Goal: Task Accomplishment & Management: Use online tool/utility

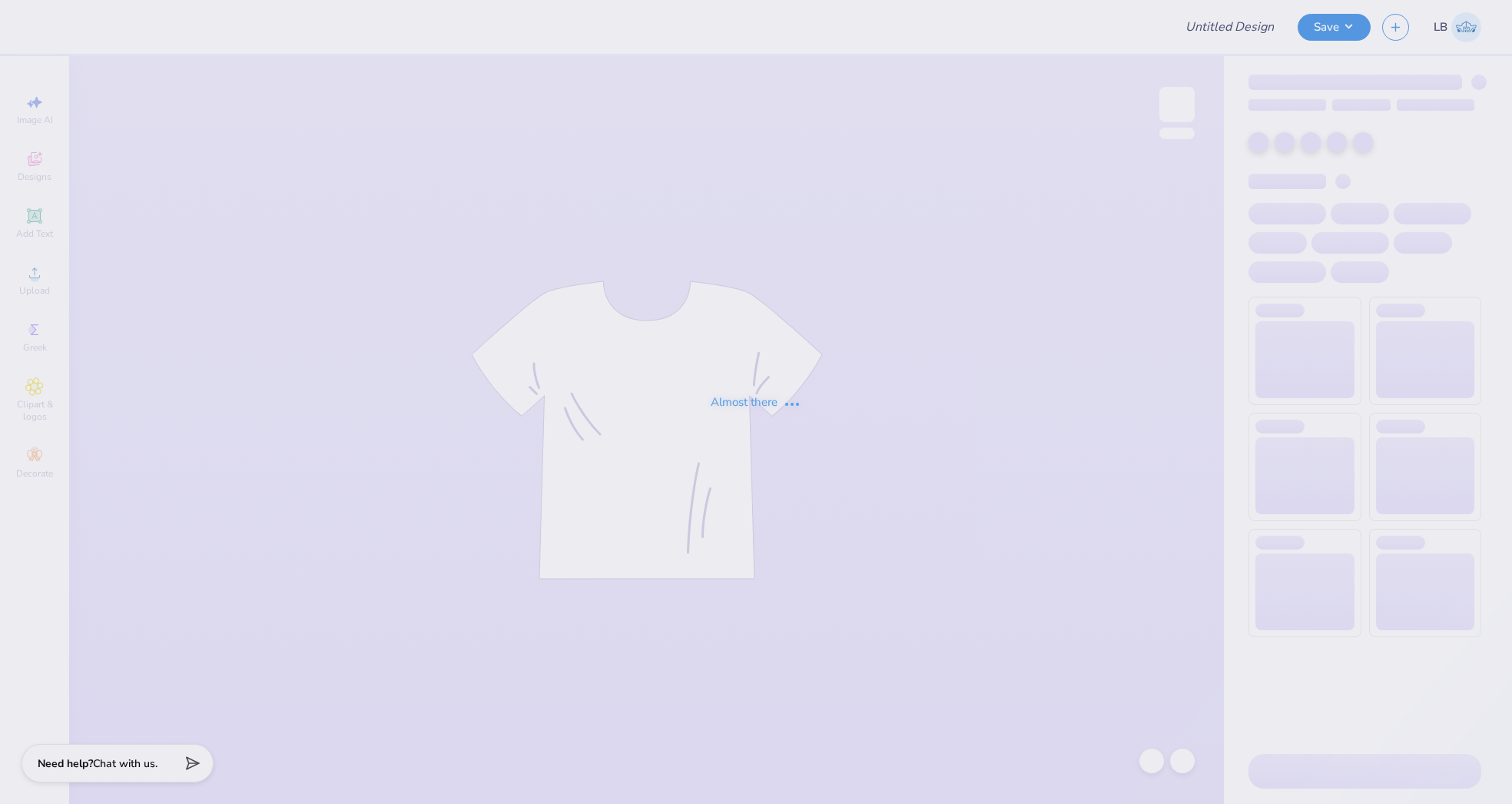
type input "TX OU"
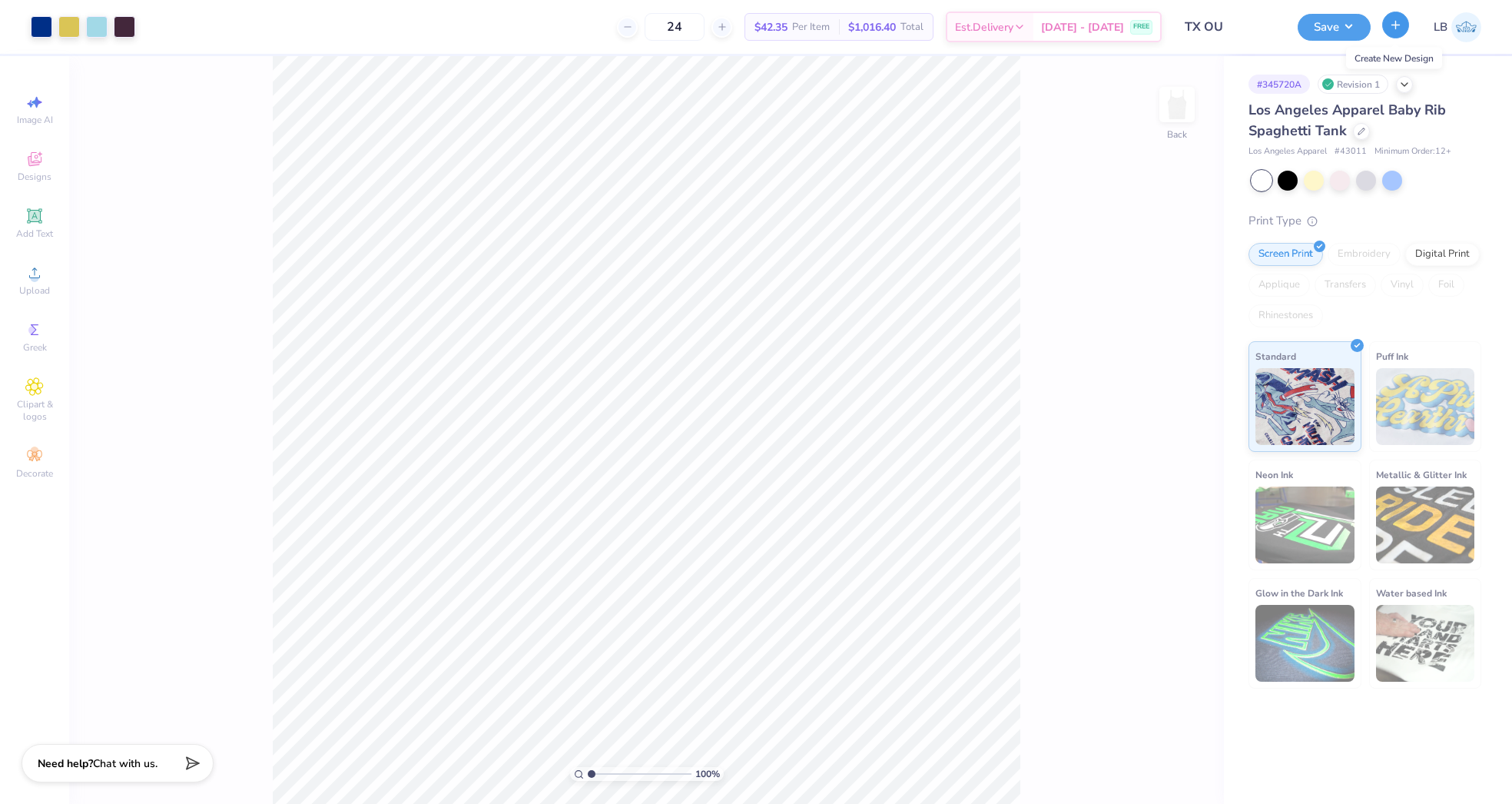
click at [1394, 22] on icon "button" at bounding box center [1396, 25] width 13 height 13
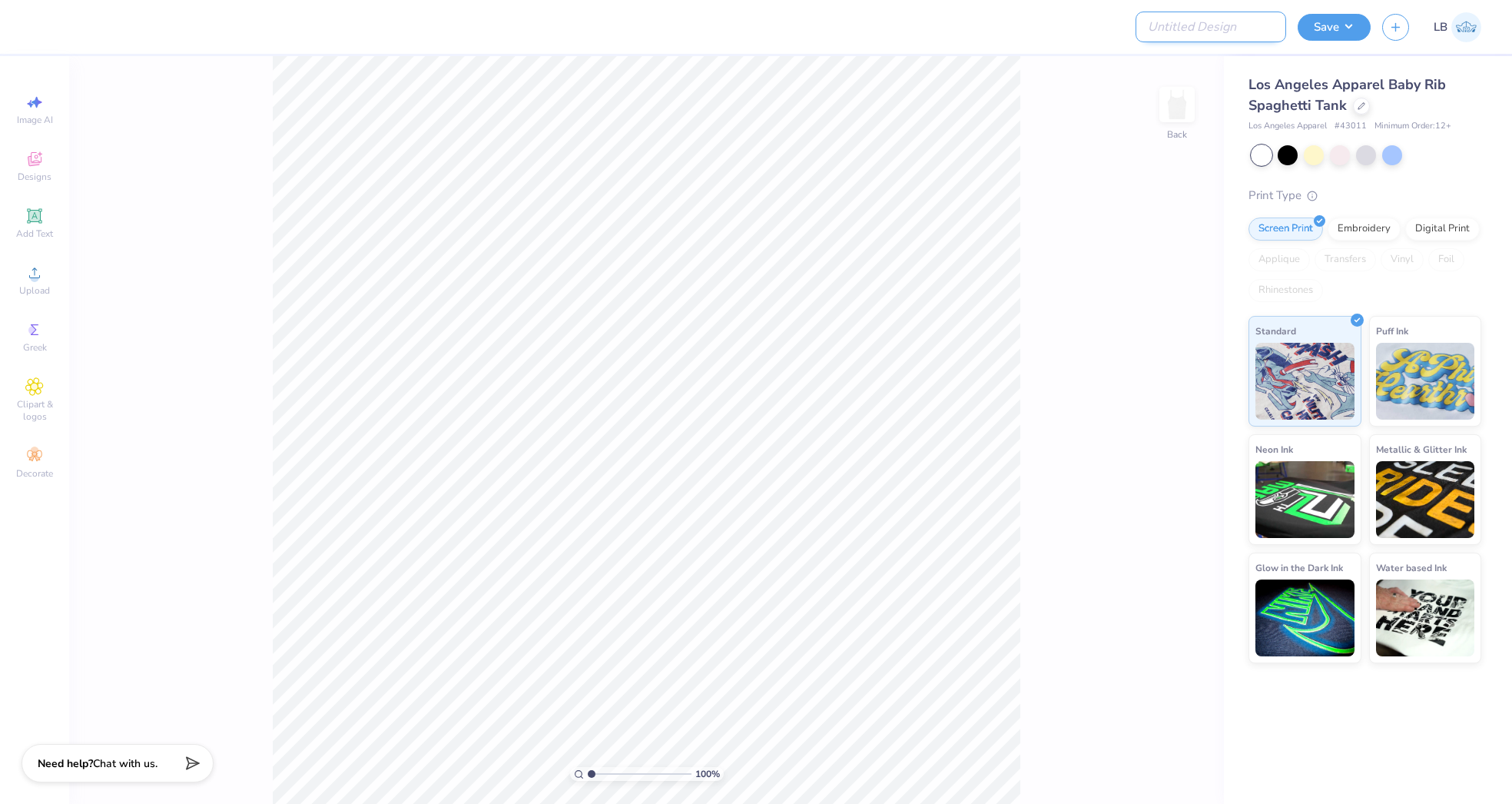
click at [1207, 28] on input "Design Title" at bounding box center [1211, 27] width 150 height 31
type input "TX OU Tank"
click at [21, 285] on span "Upload" at bounding box center [35, 291] width 31 height 12
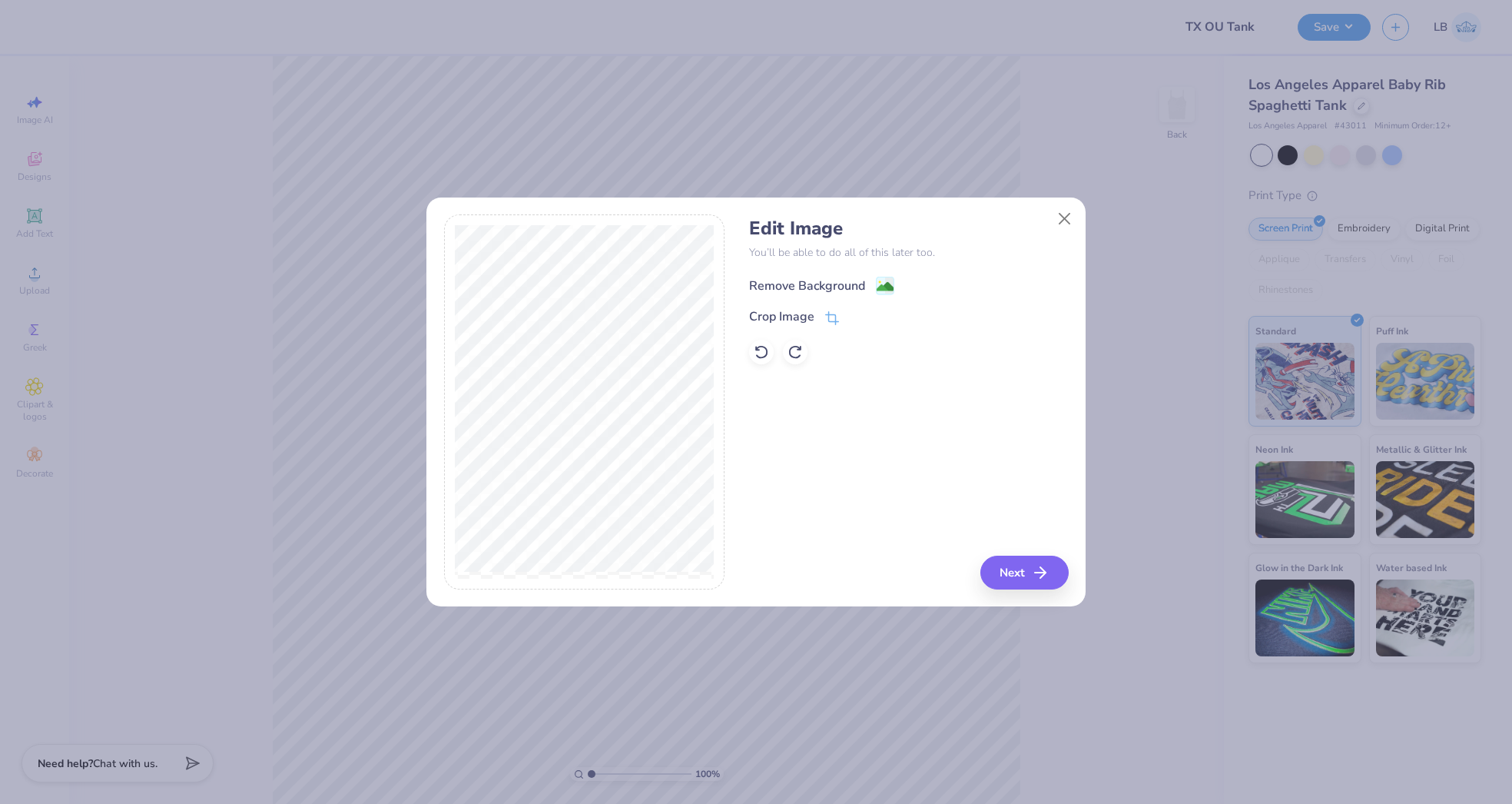
click at [886, 287] on image at bounding box center [885, 287] width 17 height 17
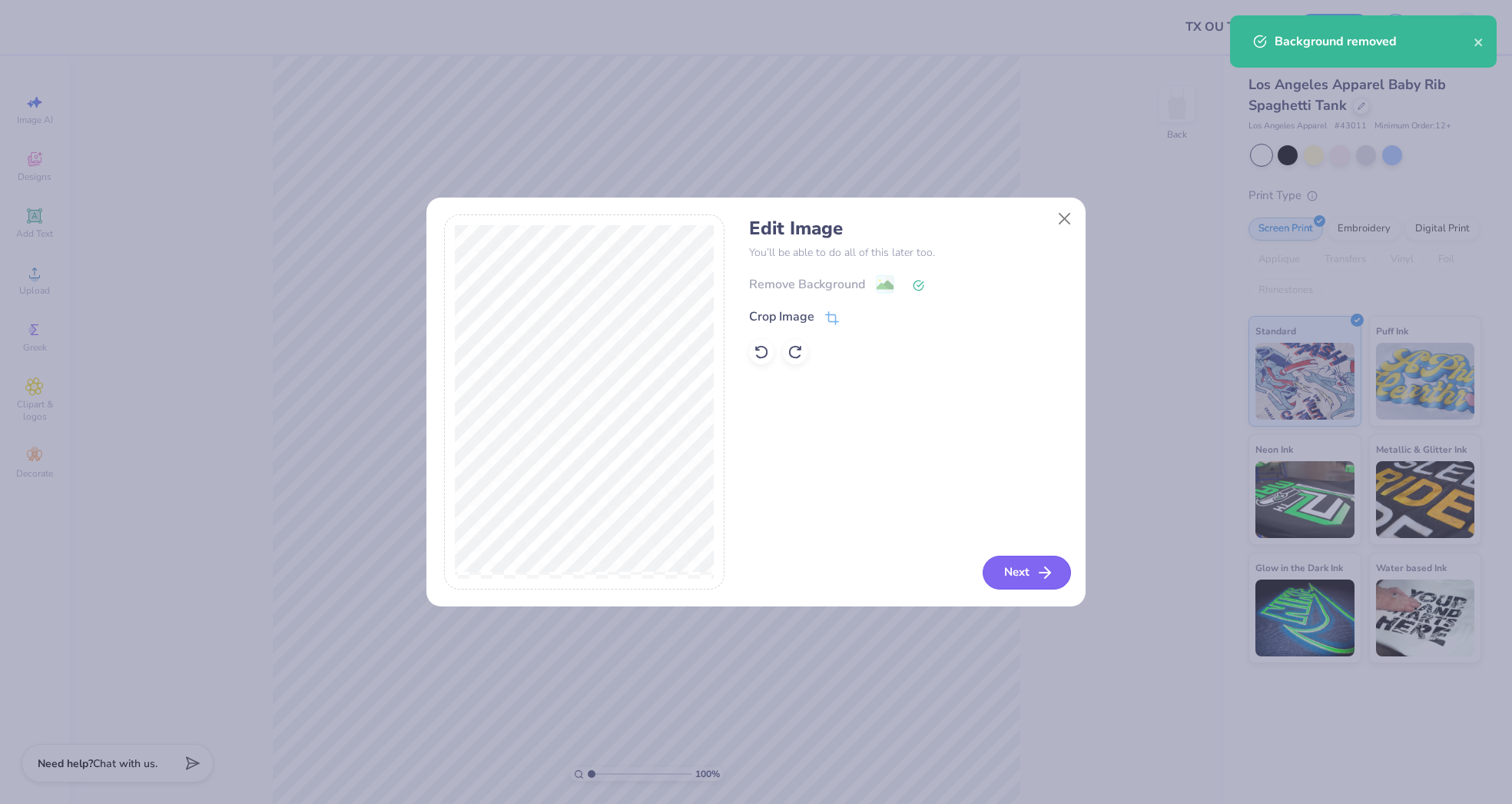
click at [1012, 568] on button "Next" at bounding box center [1027, 573] width 88 height 34
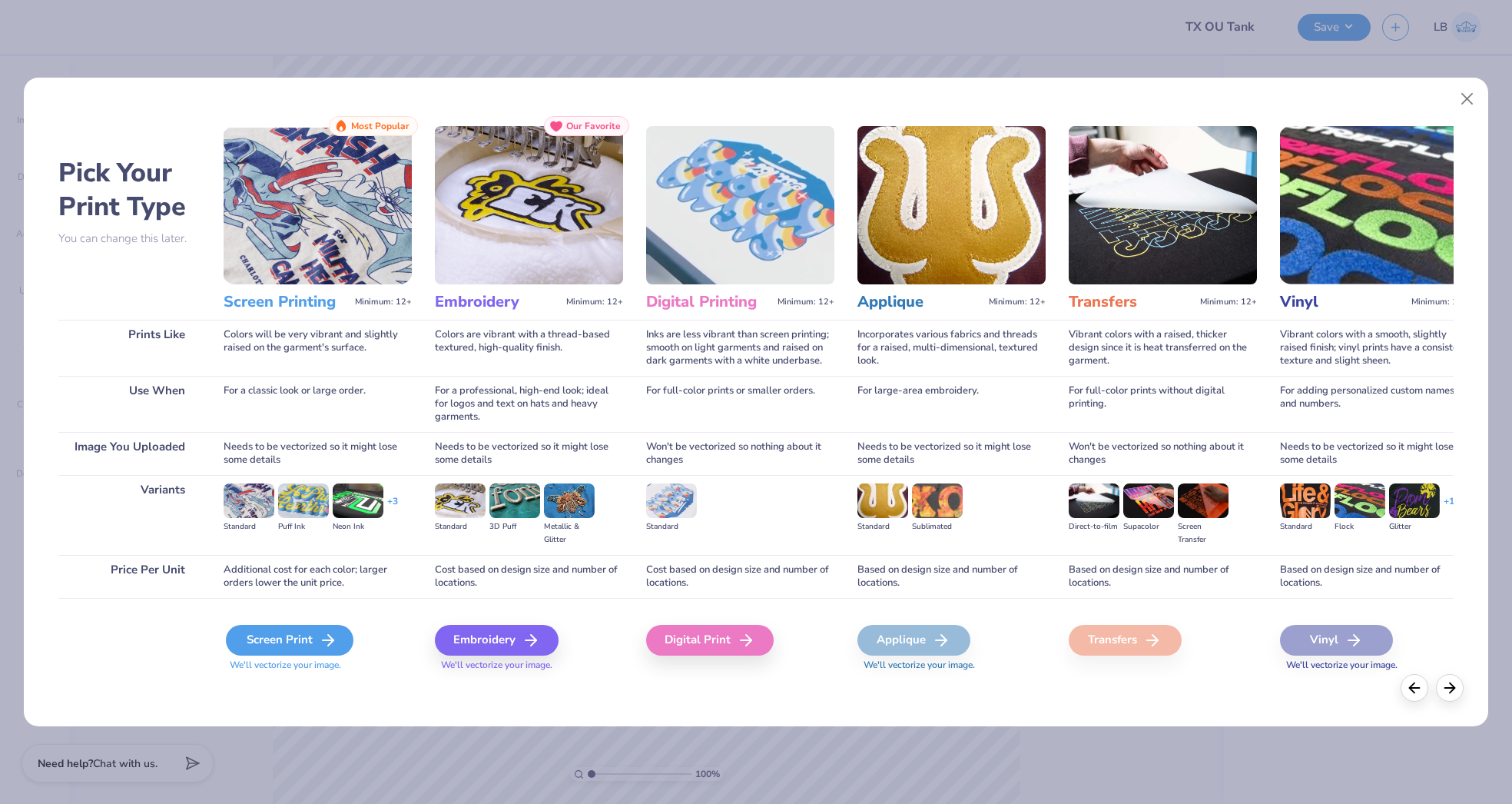
click at [298, 634] on div "Screen Print" at bounding box center [290, 640] width 128 height 31
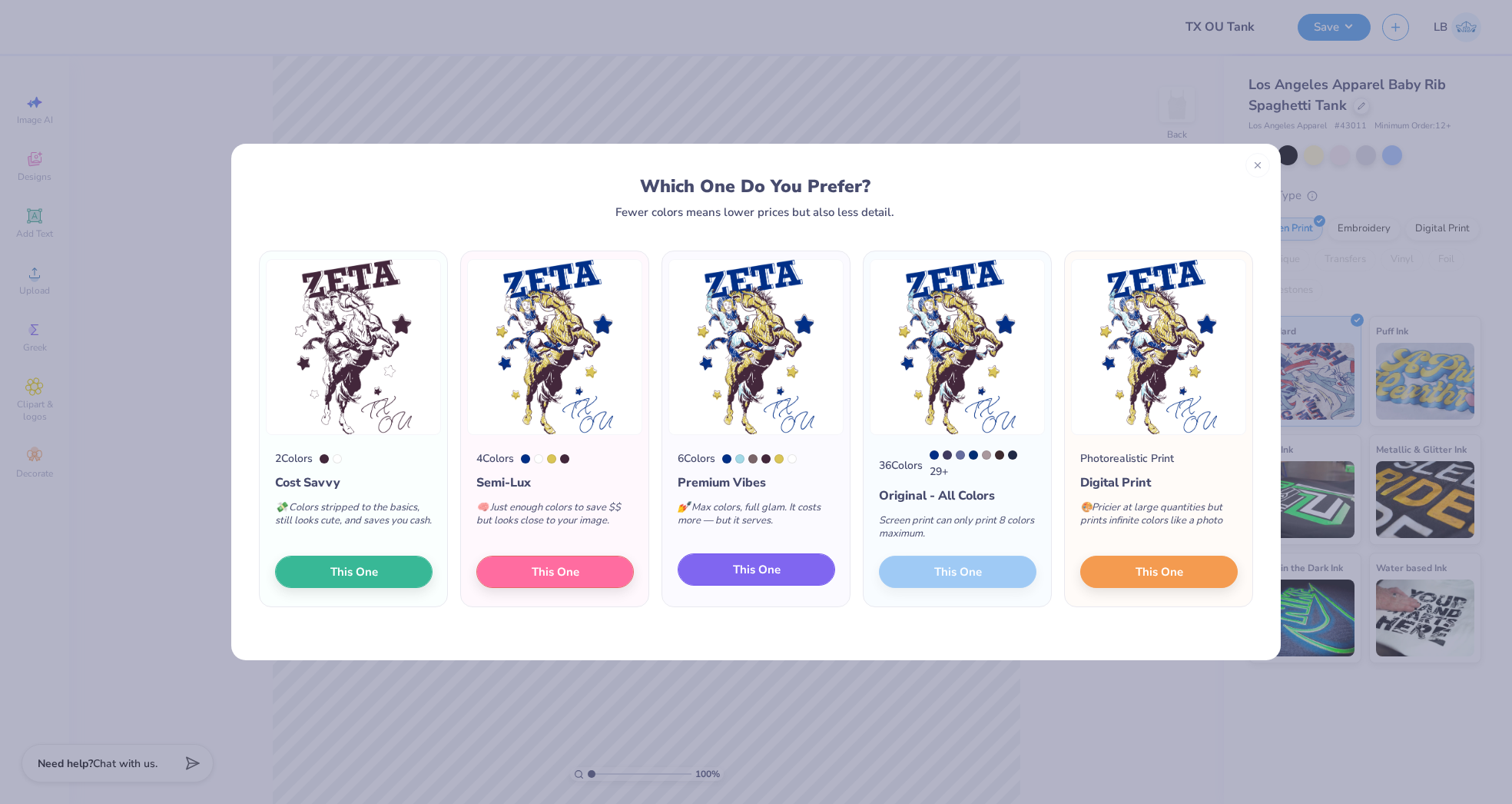
click at [790, 571] on button "This One" at bounding box center [756, 570] width 157 height 33
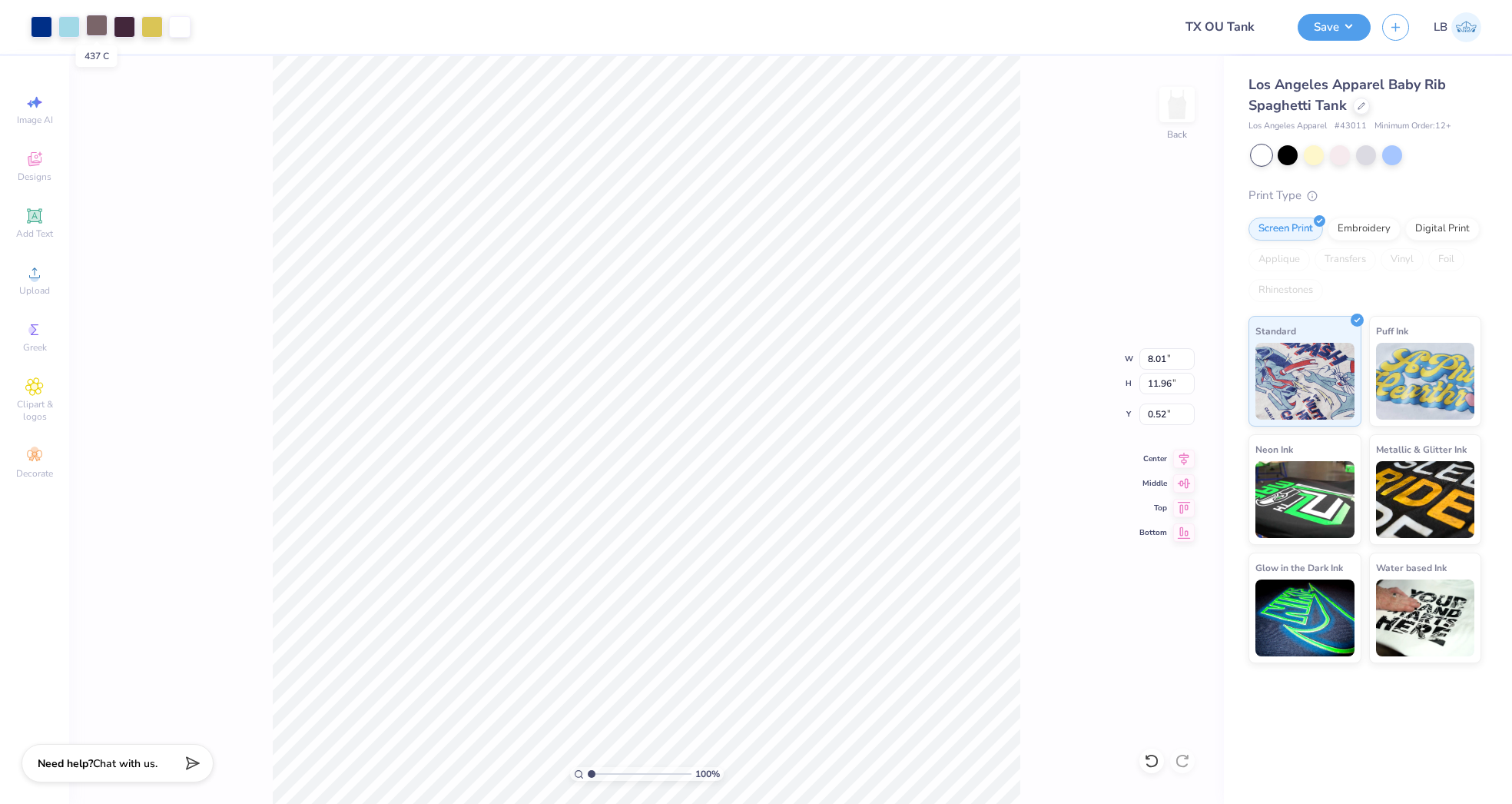
click at [98, 26] on div at bounding box center [97, 26] width 22 height 22
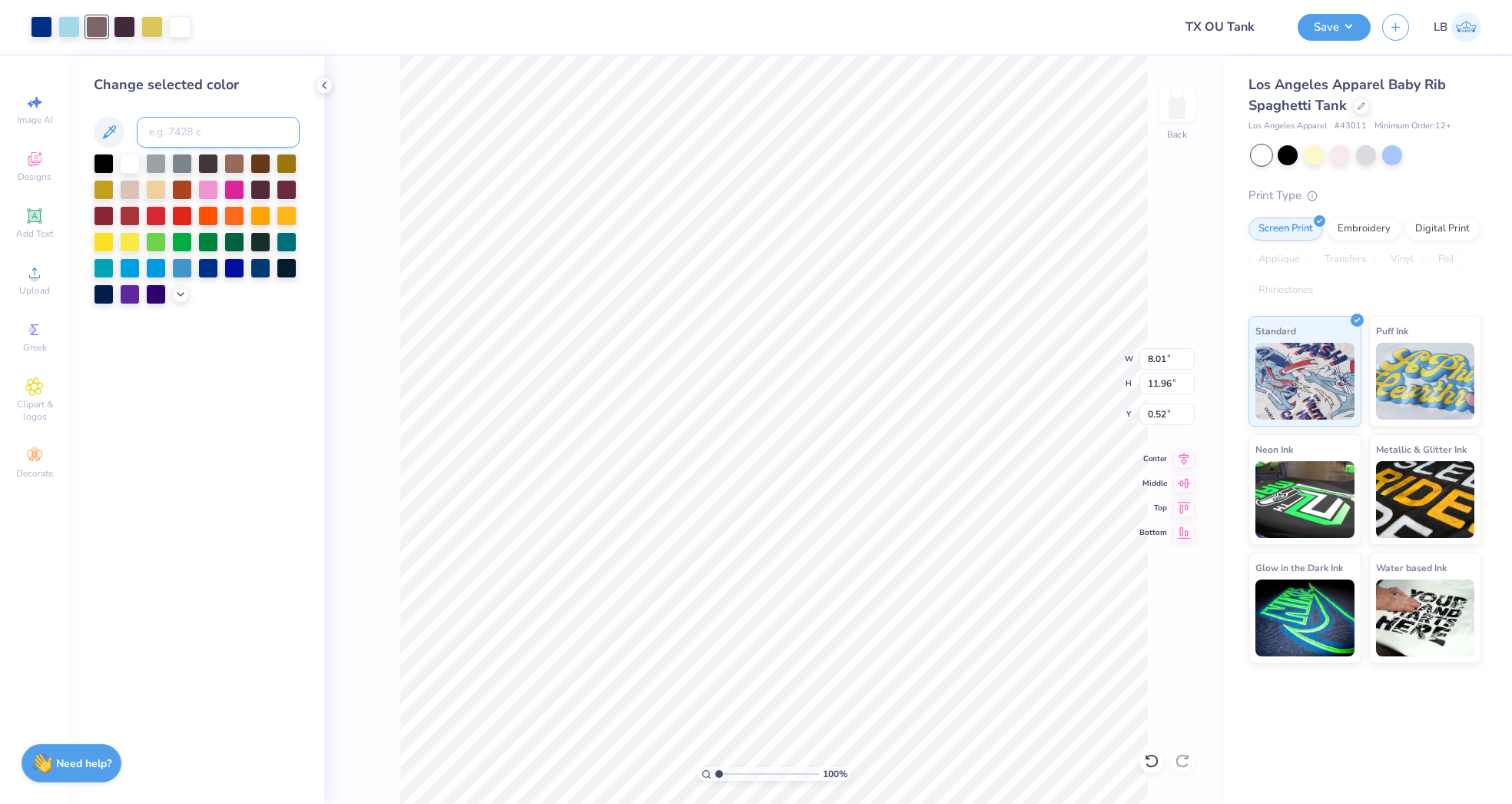
click at [181, 124] on input at bounding box center [219, 133] width 163 height 31
type input "7449"
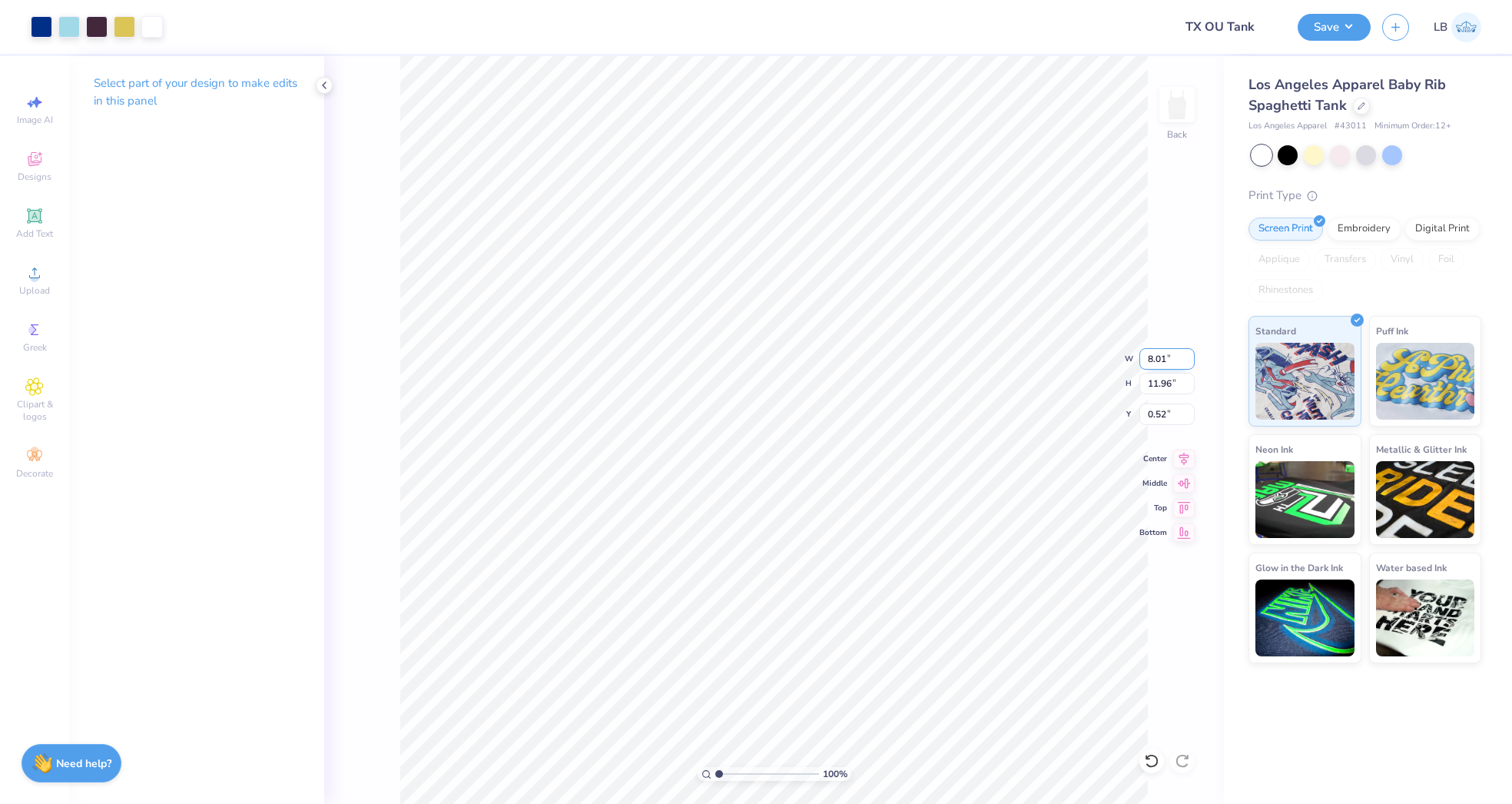
click at [1159, 363] on input "8.01" at bounding box center [1167, 359] width 55 height 22
type input "7.87"
type input "11.74"
type input "0.63"
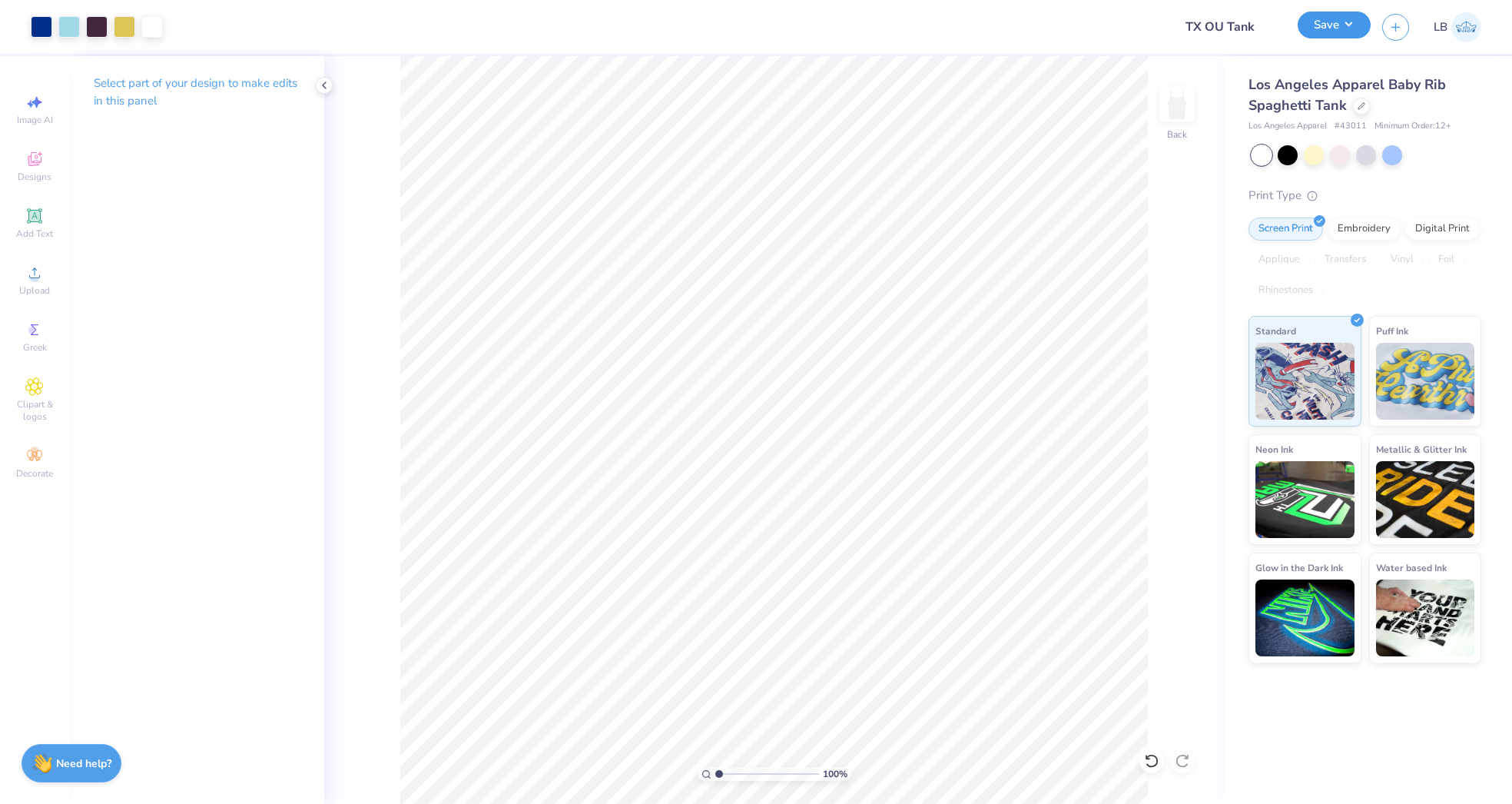
click at [1315, 29] on button "Save" at bounding box center [1335, 25] width 73 height 27
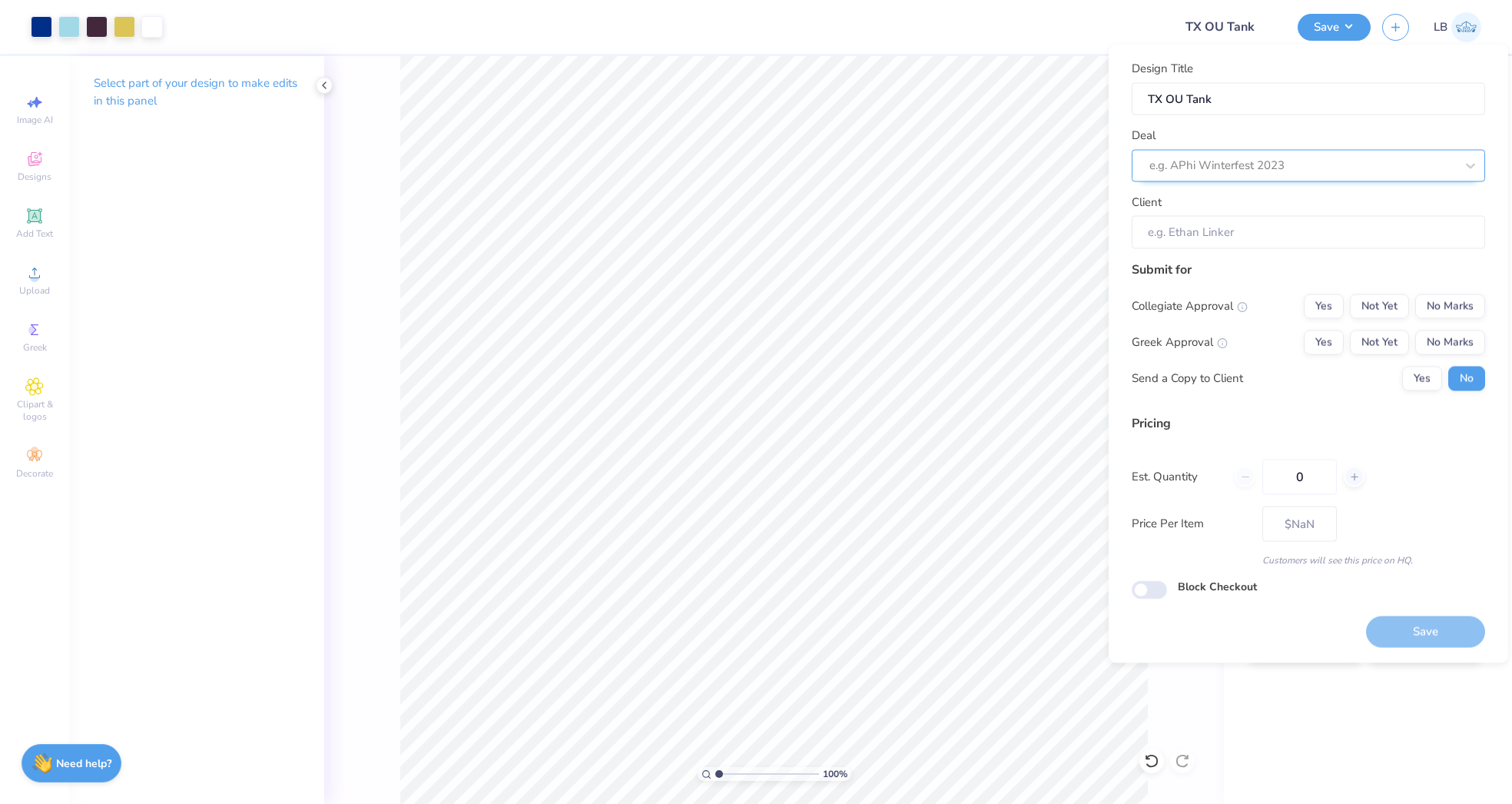
click at [1283, 155] on div at bounding box center [1302, 165] width 306 height 21
type input "TX OU"
click at [1255, 136] on div "Deal e.g. APhi Winterfest 2023" at bounding box center [1309, 154] width 353 height 55
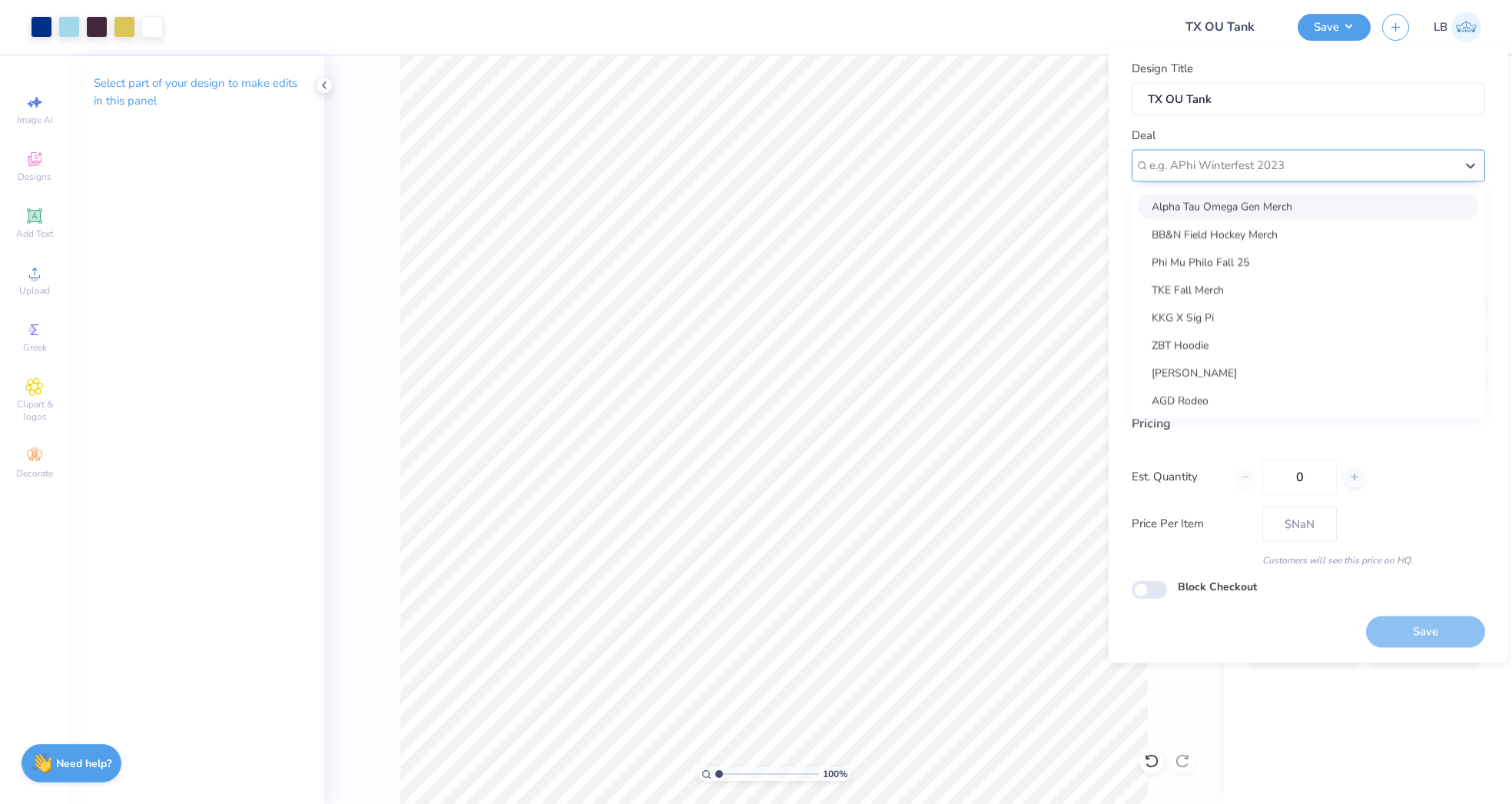
click at [1211, 162] on div at bounding box center [1302, 165] width 306 height 21
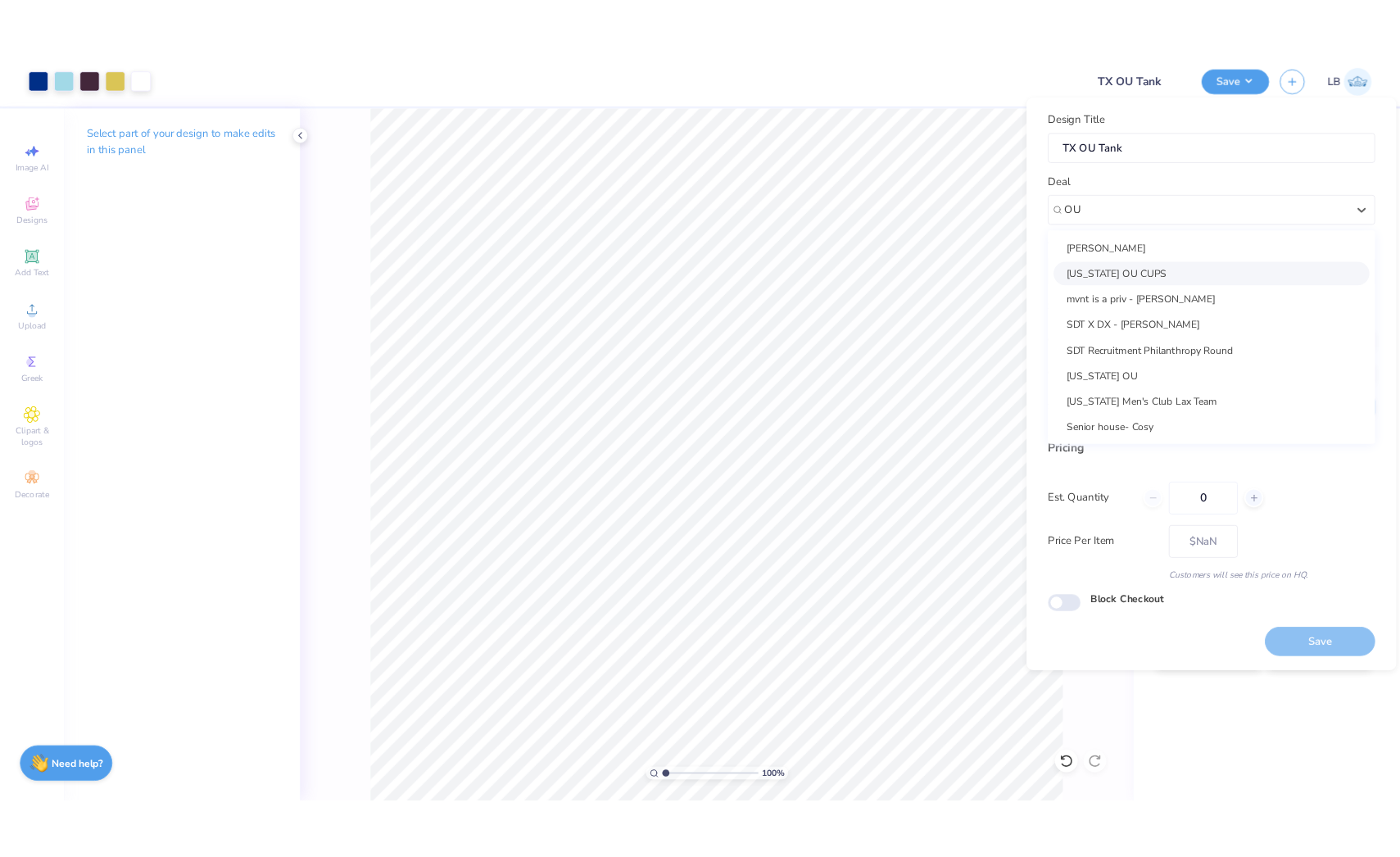
scroll to position [14, 0]
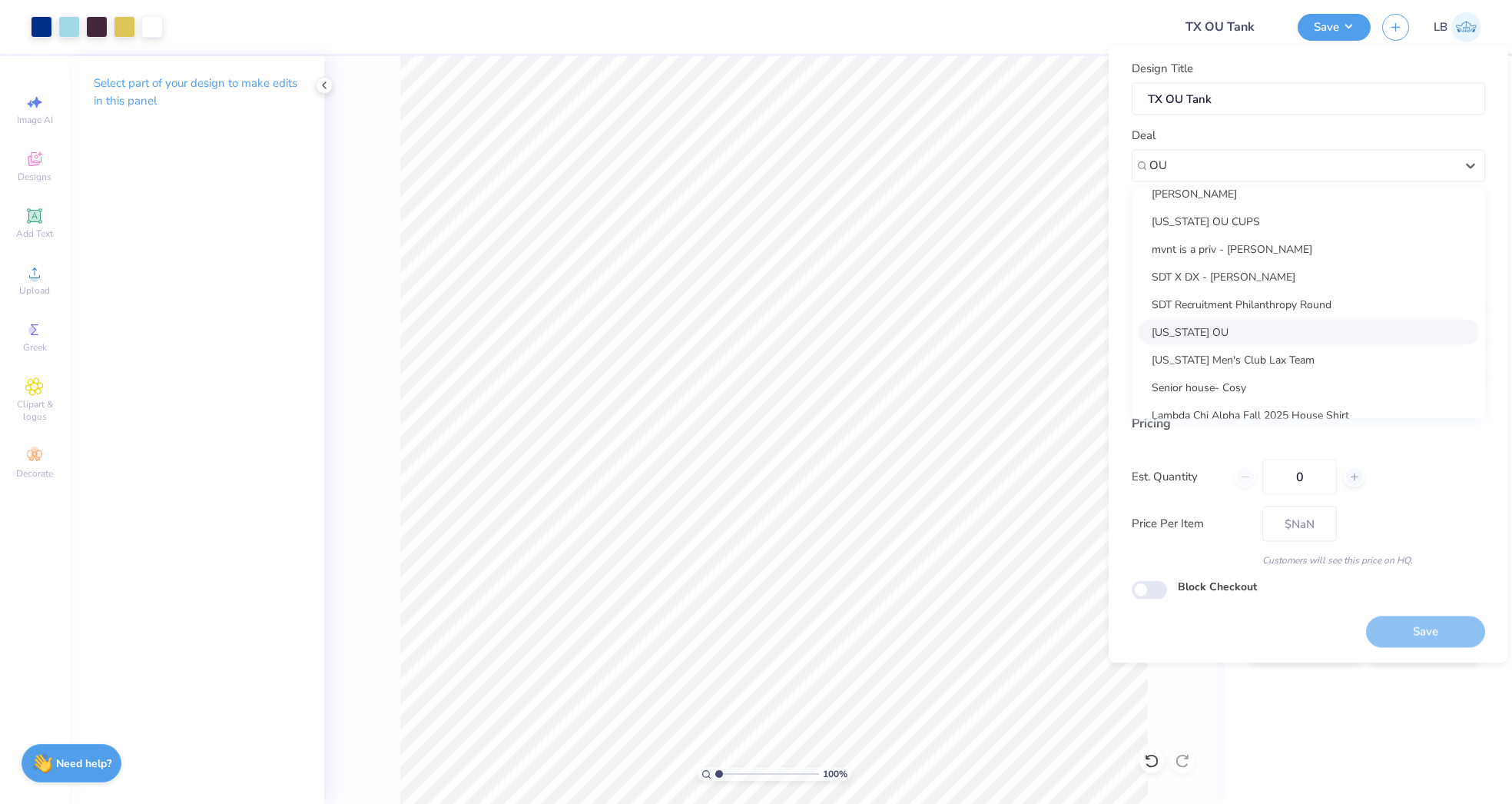
click at [1228, 328] on div "TEXAS OU" at bounding box center [1309, 332] width 341 height 26
type input "OU"
type input "Savanna Clary"
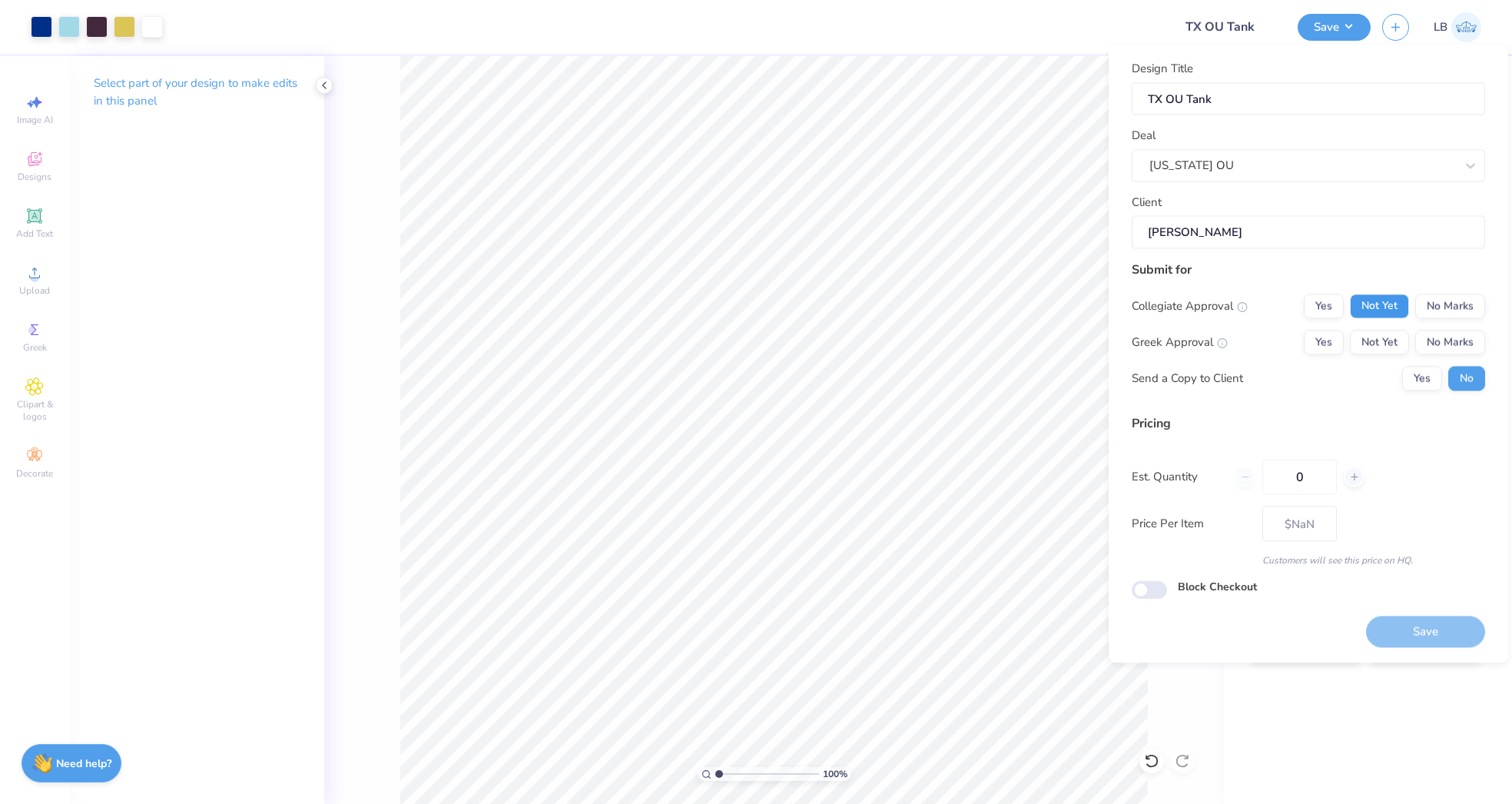
click at [1385, 297] on button "Not Yet" at bounding box center [1379, 306] width 59 height 25
click at [1381, 330] on button "Not Yet" at bounding box center [1379, 342] width 59 height 25
click at [1414, 623] on button "Save" at bounding box center [1426, 632] width 119 height 32
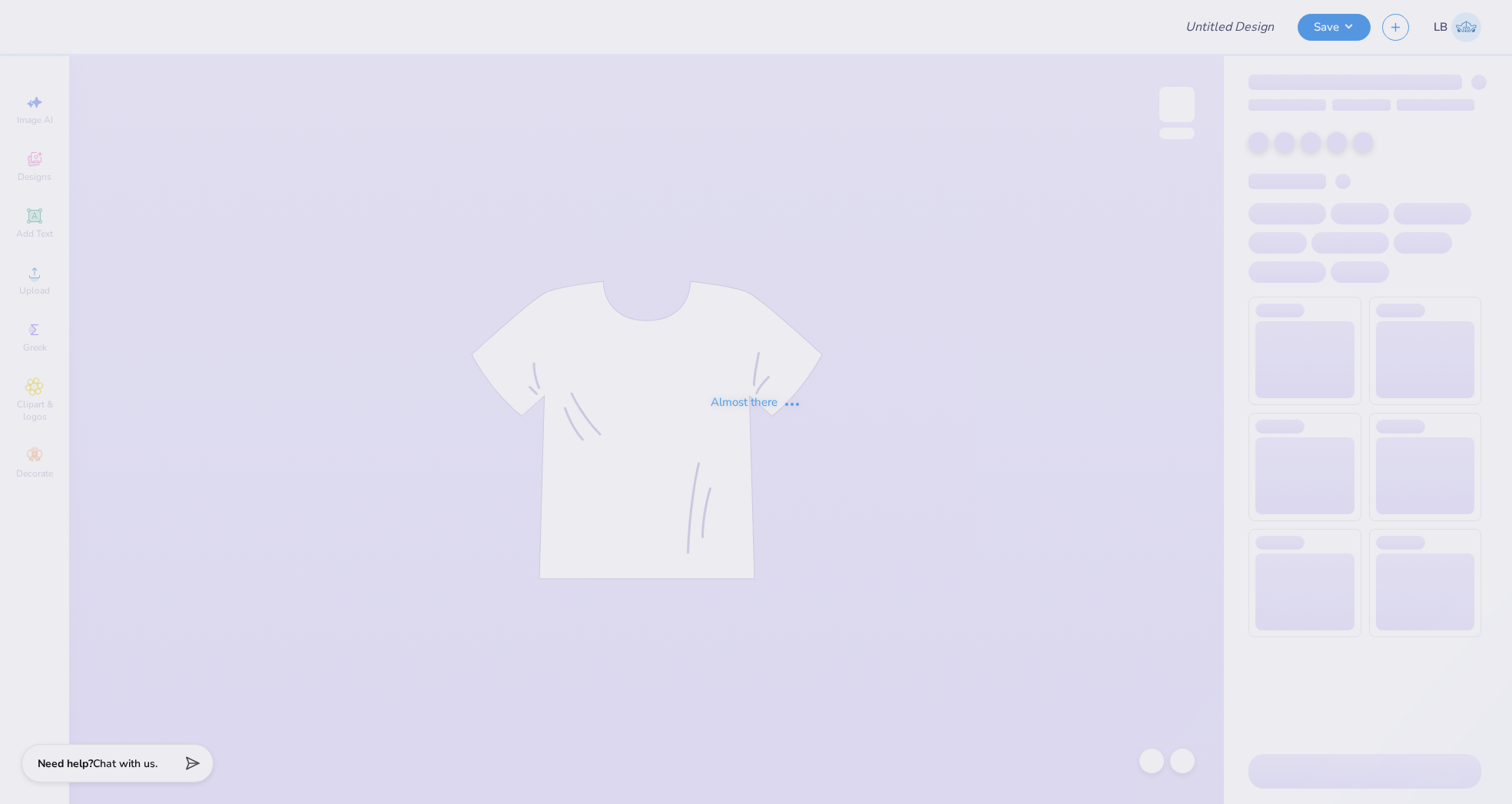
type input "TX OU"
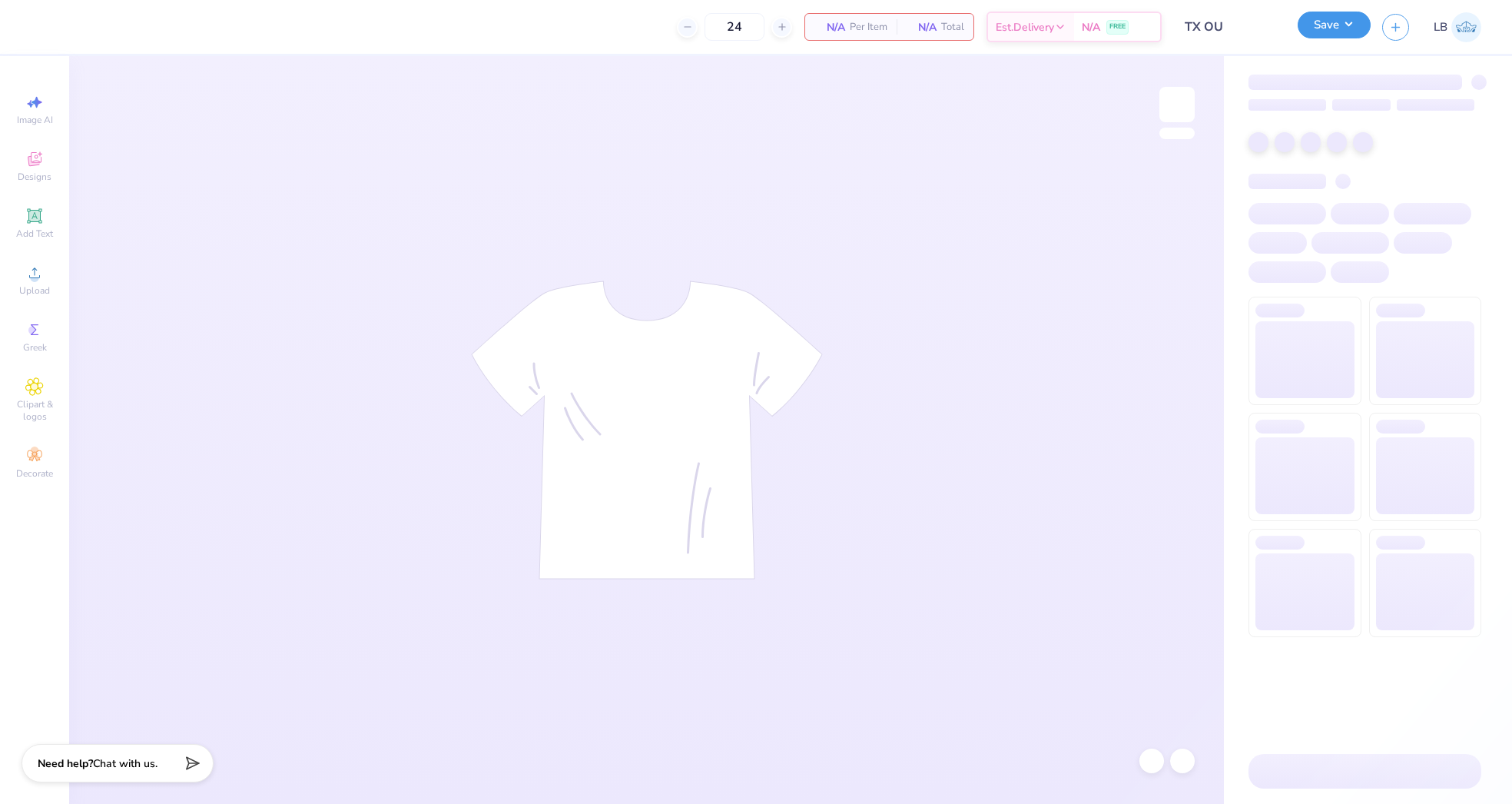
click at [1329, 26] on button "Save" at bounding box center [1335, 25] width 73 height 27
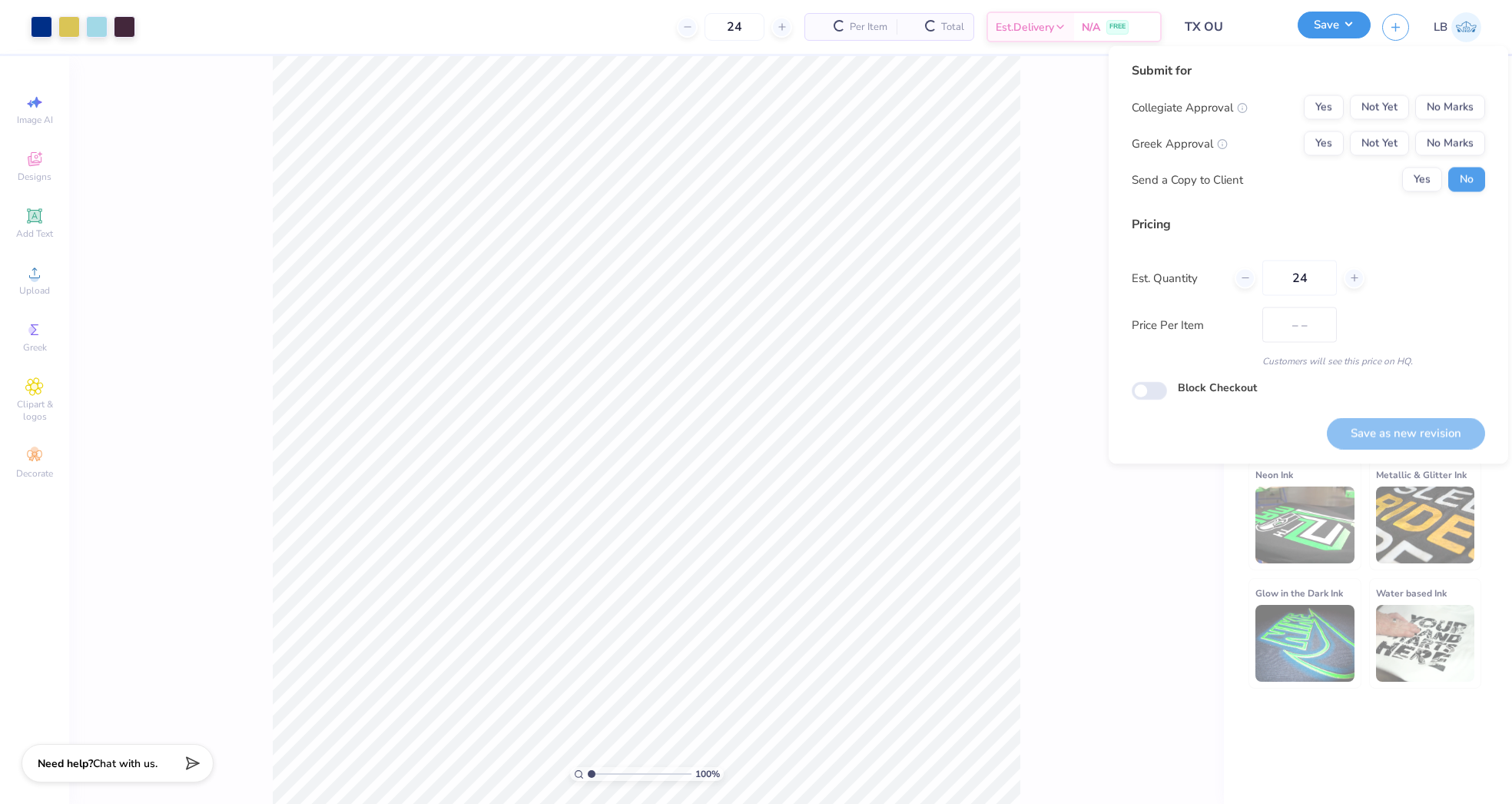
type input "$42.35"
click at [1200, 22] on input "TX OU" at bounding box center [1211, 27] width 150 height 31
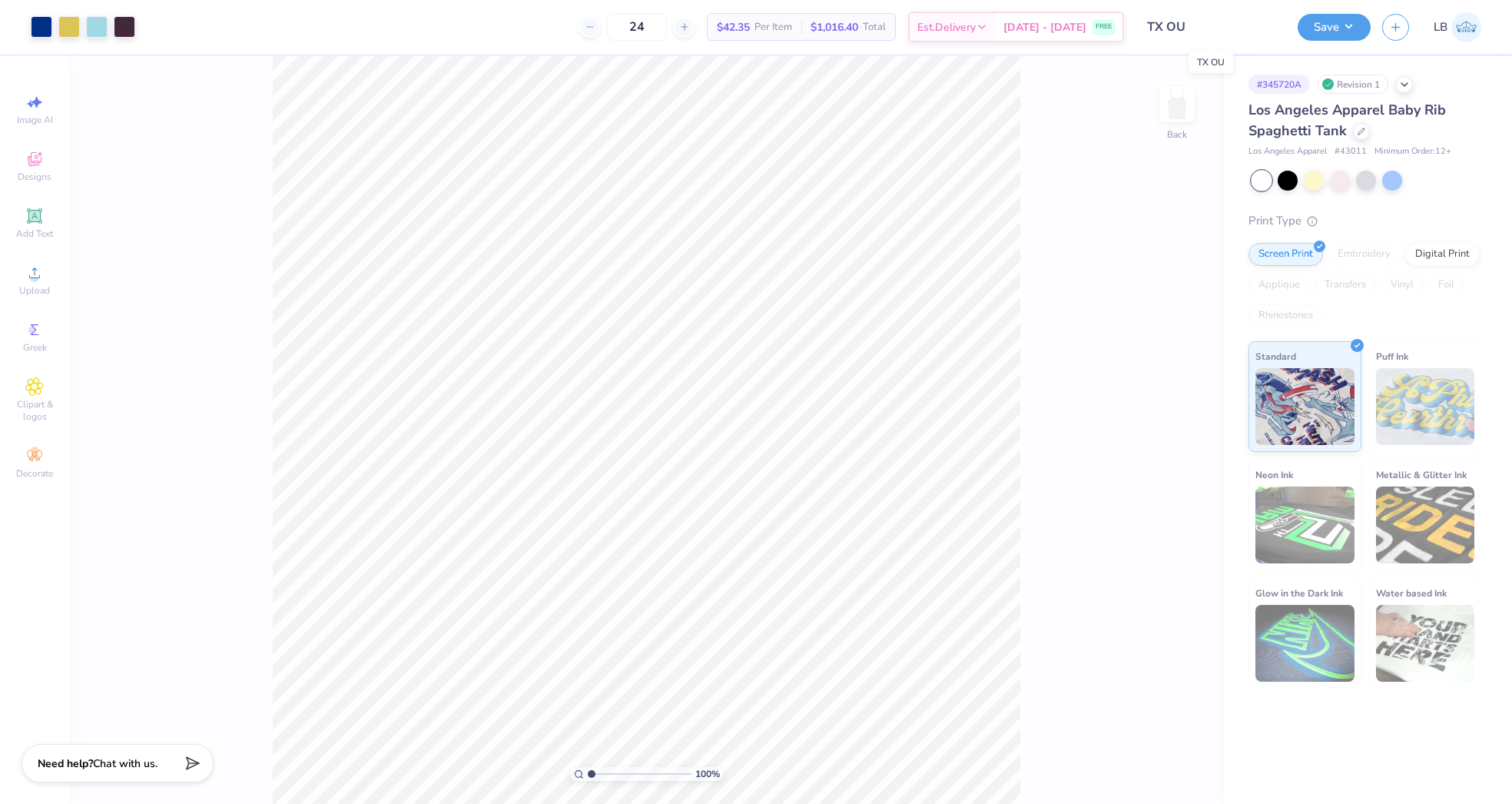
click at [1173, 26] on input "TX OU" at bounding box center [1211, 27] width 150 height 31
click at [941, 803] on html "Art colors 24 $42.35 Per Item $1,016.40 Total Est. Delivery [DATE] - [DATE] FRE…" at bounding box center [756, 402] width 1512 height 804
